Goal: Task Accomplishment & Management: Use online tool/utility

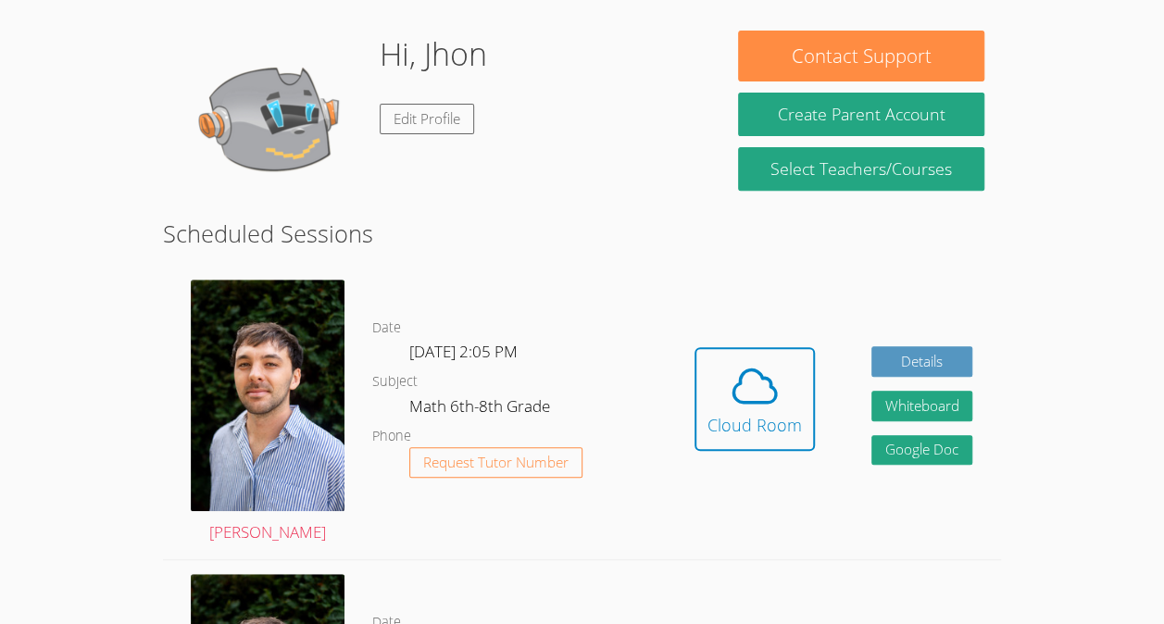
scroll to position [276, 0]
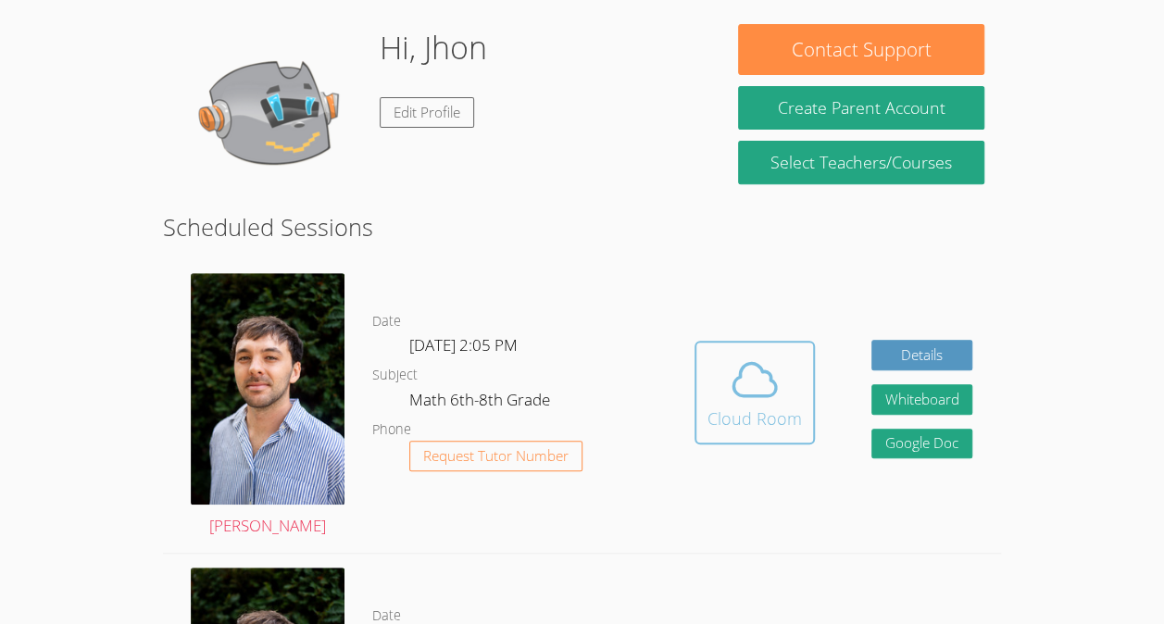
click at [717, 419] on div "Cloud Room" at bounding box center [755, 419] width 94 height 26
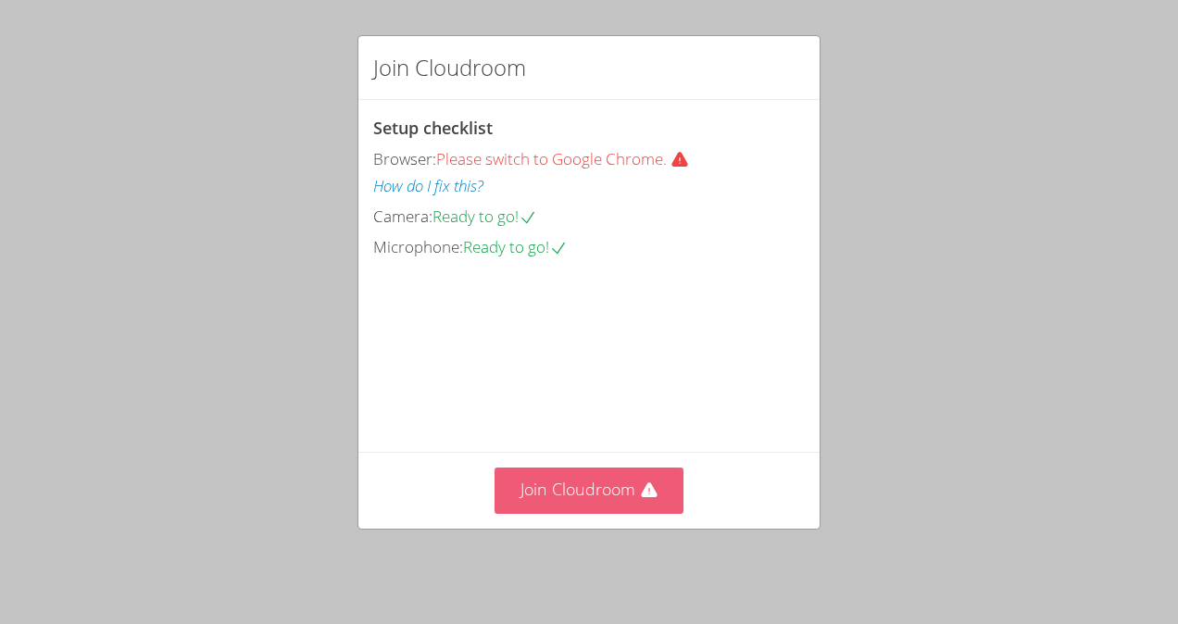
click at [592, 507] on button "Join Cloudroom" at bounding box center [590, 490] width 190 height 45
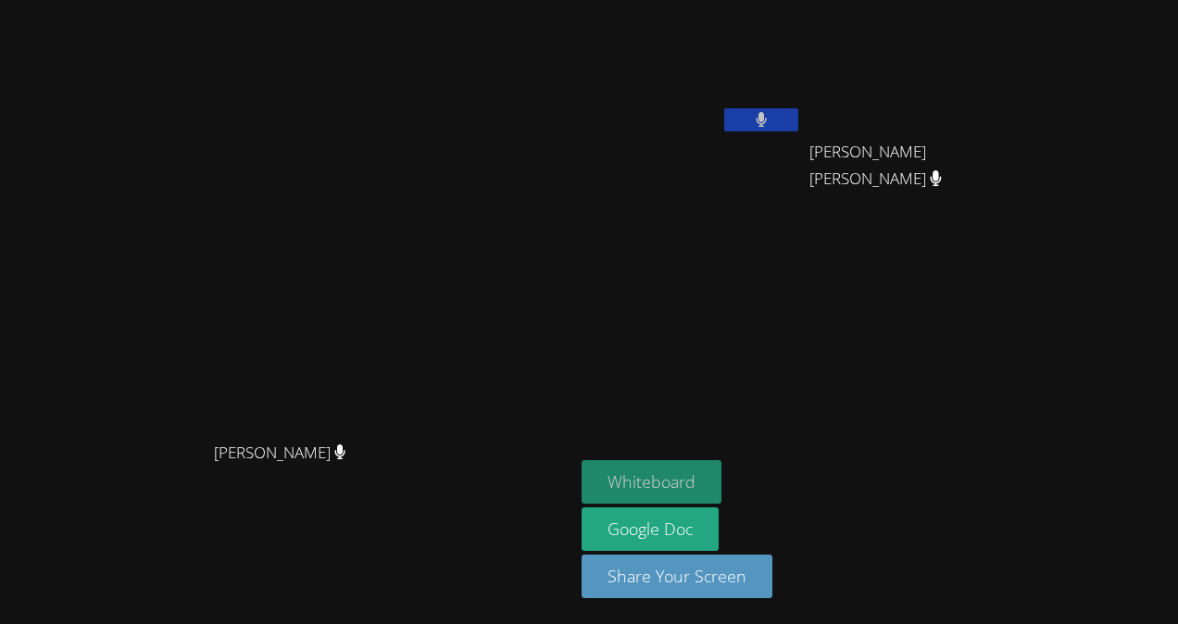
click at [721, 490] on button "Whiteboard" at bounding box center [652, 482] width 140 height 44
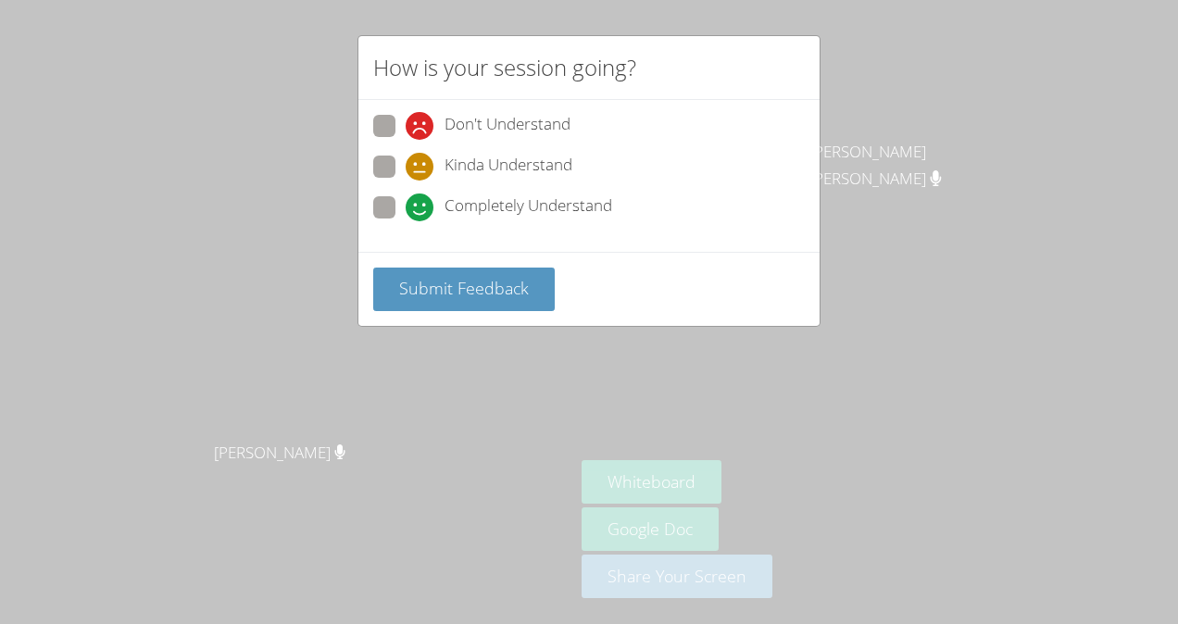
click at [406, 221] on span at bounding box center [406, 221] width 0 height 0
click at [406, 207] on input "Completely Understand" at bounding box center [414, 204] width 16 height 16
radio input "true"
click at [455, 269] on button "Submit Feedback" at bounding box center [464, 290] width 182 height 44
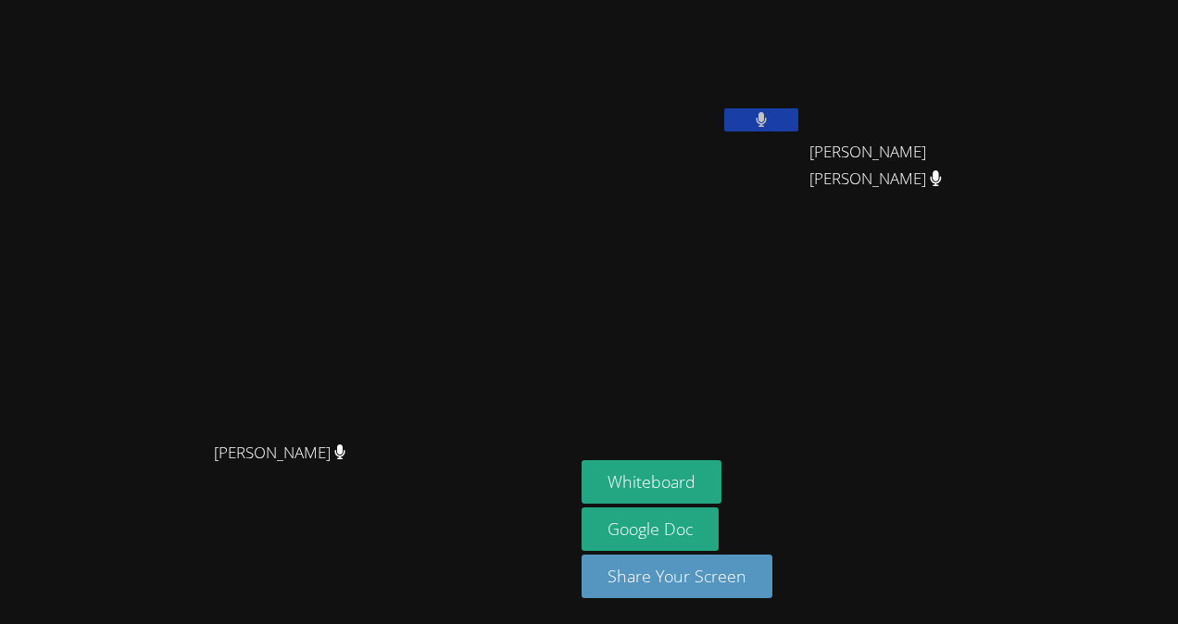
click at [582, 460] on button "Whiteboard" at bounding box center [652, 482] width 140 height 44
